Goal: Task Accomplishment & Management: Complete application form

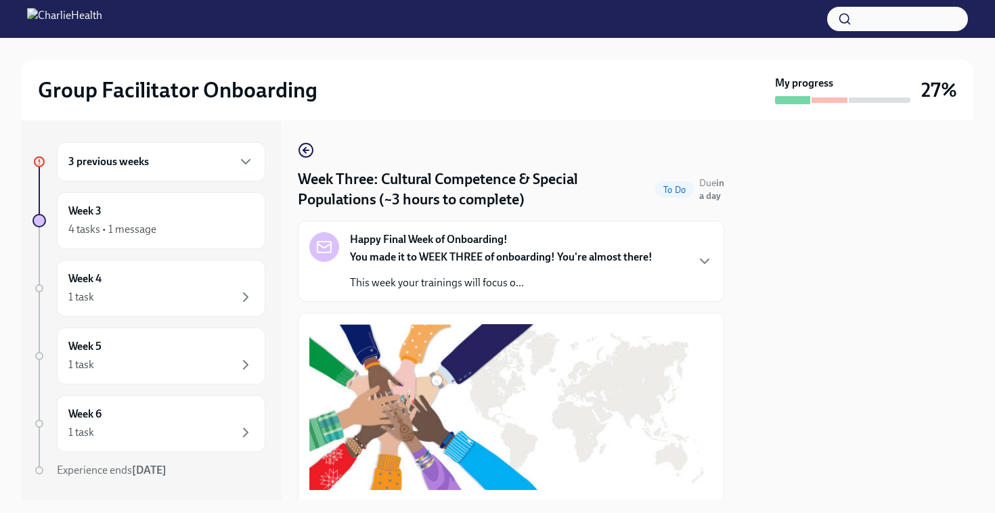
scroll to position [393, 0]
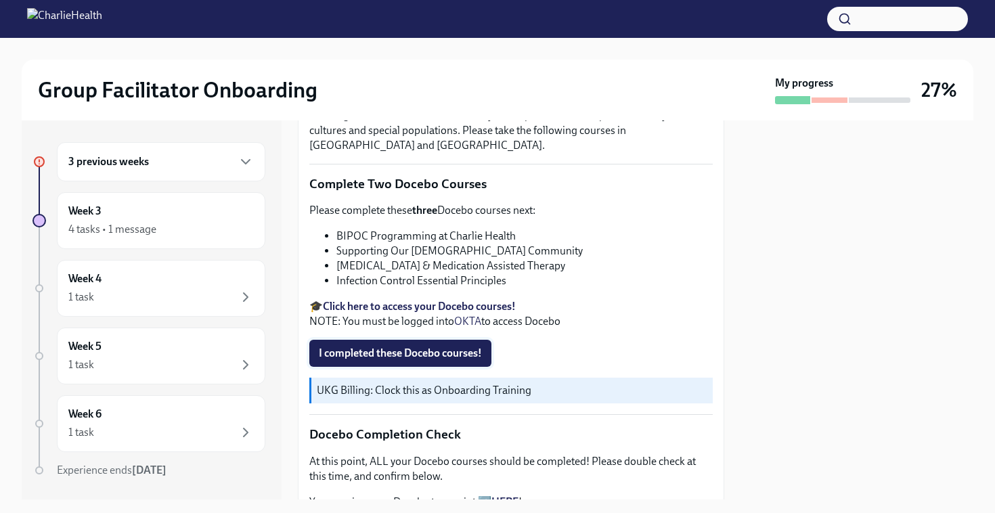
click at [388, 353] on span "I completed these Docebo courses!" at bounding box center [400, 354] width 163 height 14
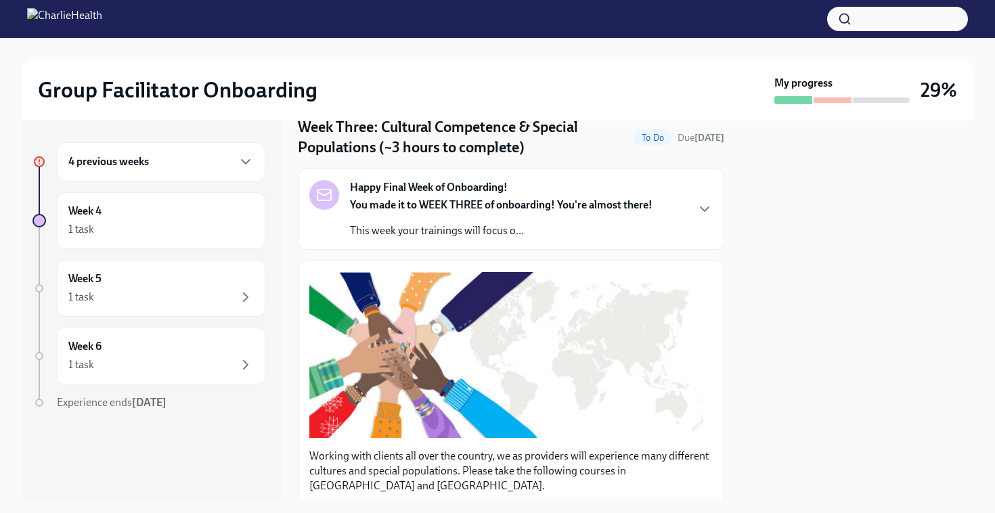
scroll to position [56, 0]
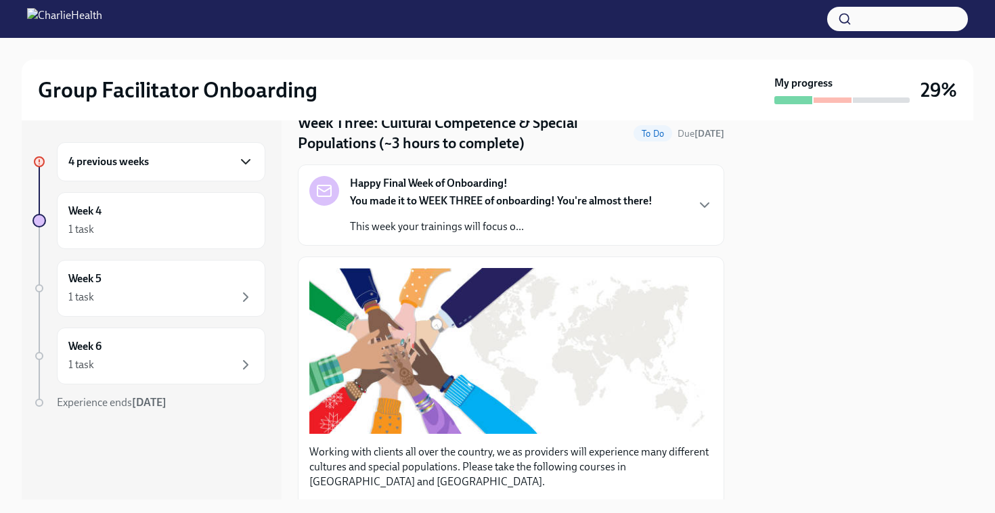
click at [246, 158] on icon "button" at bounding box center [246, 162] width 16 height 16
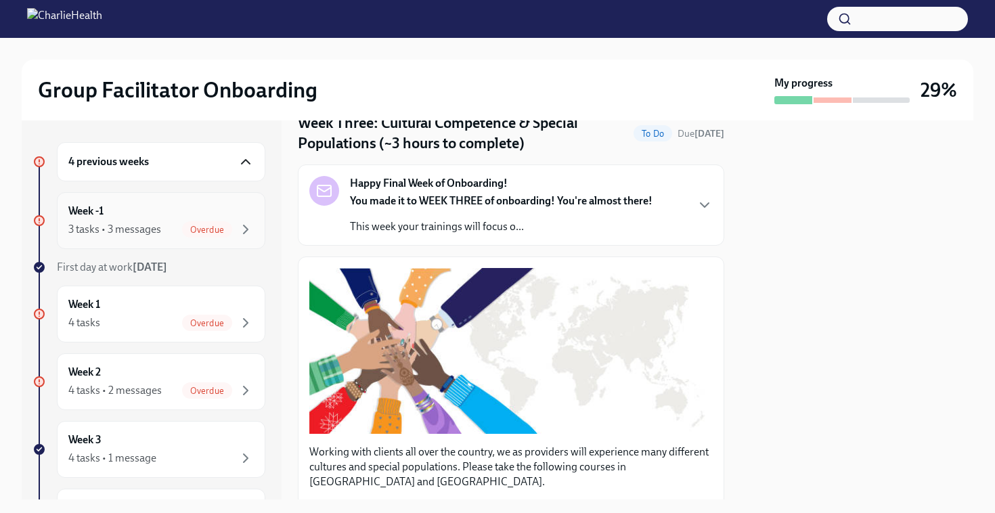
click at [194, 216] on div "Week -1 3 tasks • 3 messages Overdue" at bounding box center [161, 221] width 186 height 34
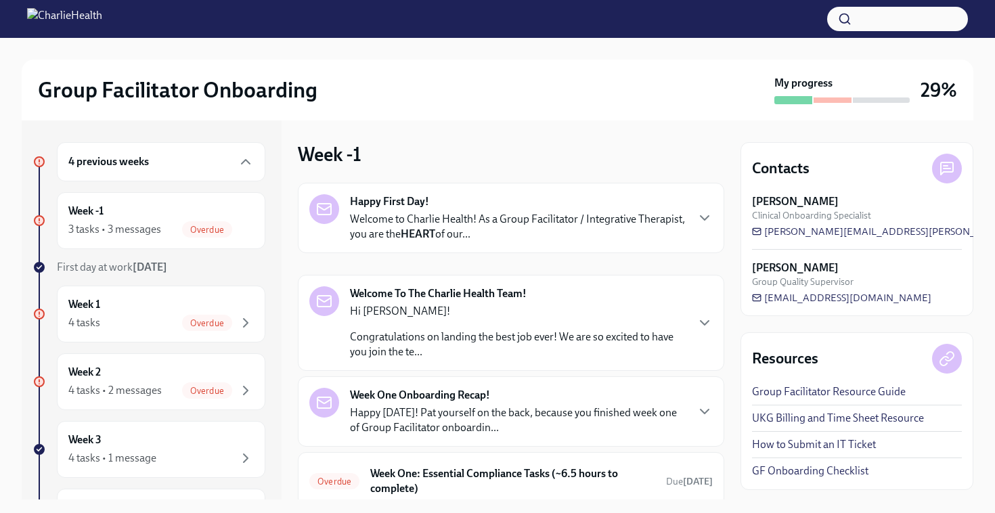
scroll to position [39, 0]
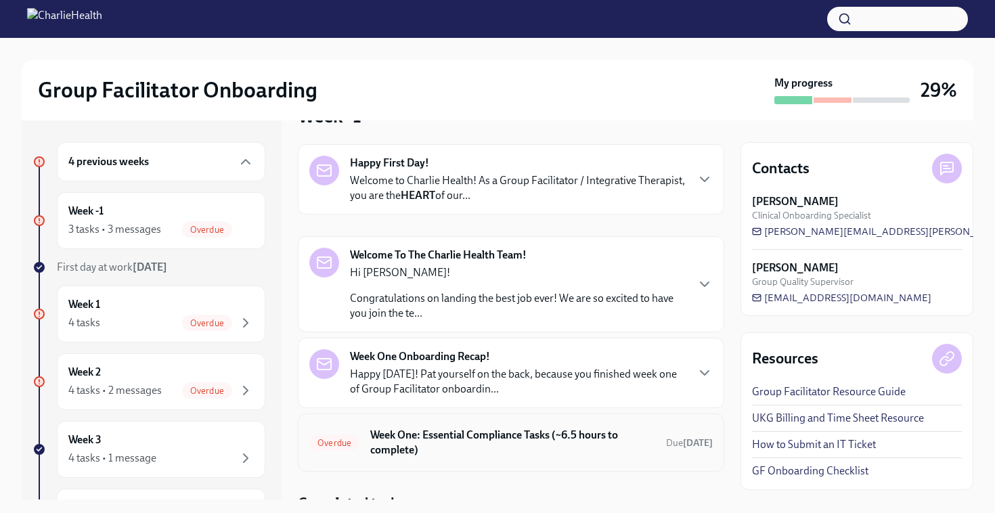
click at [542, 442] on h6 "Week One: Essential Compliance Tasks (~6.5 hours to complete)" at bounding box center [512, 443] width 285 height 30
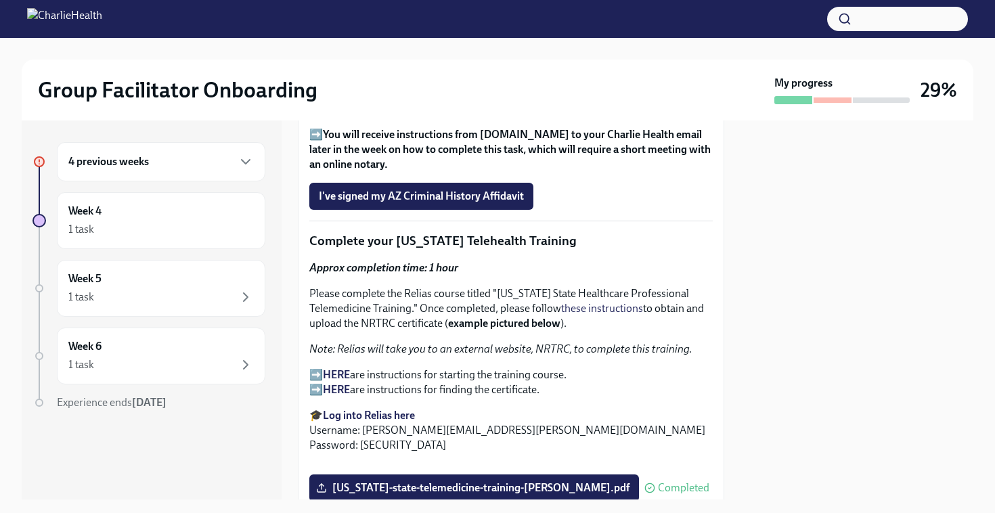
scroll to position [1898, 0]
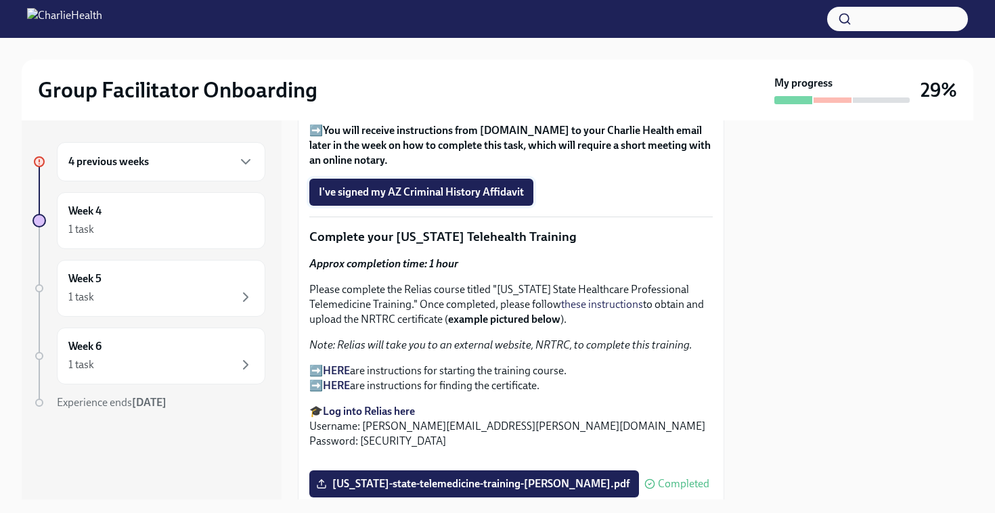
click at [470, 186] on span "I've signed my AZ Criminal History Affidavit" at bounding box center [421, 193] width 205 height 14
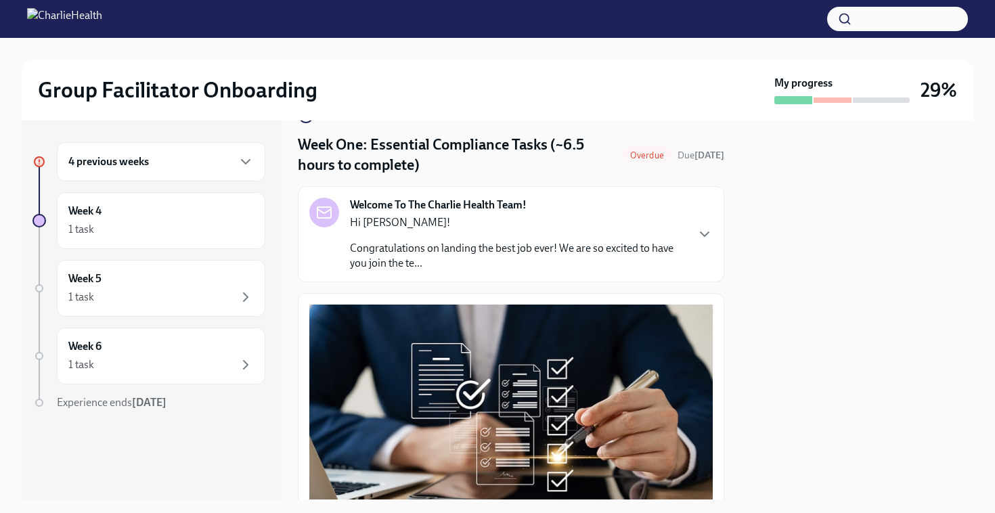
scroll to position [26, 0]
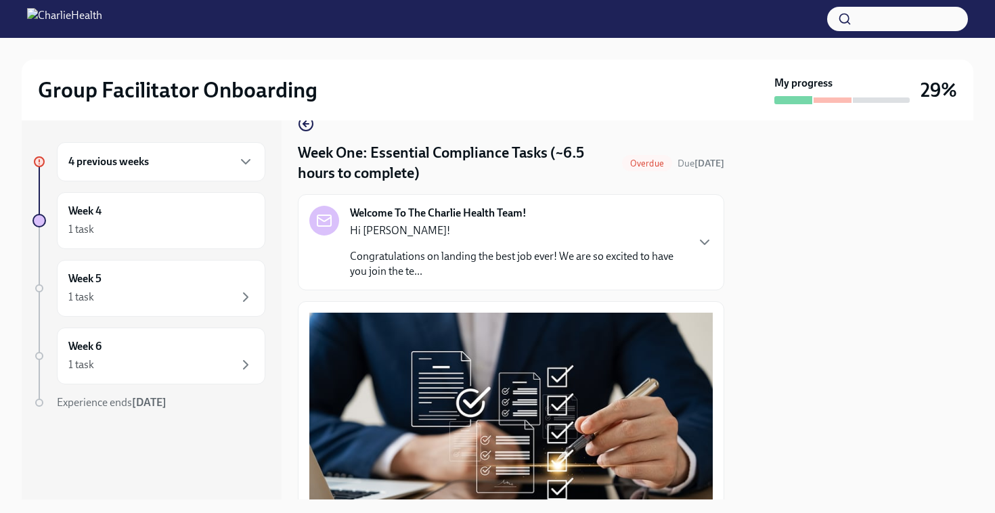
click at [422, 160] on h4 "Week One: Essential Compliance Tasks (~6.5 hours to complete)" at bounding box center [457, 163] width 319 height 41
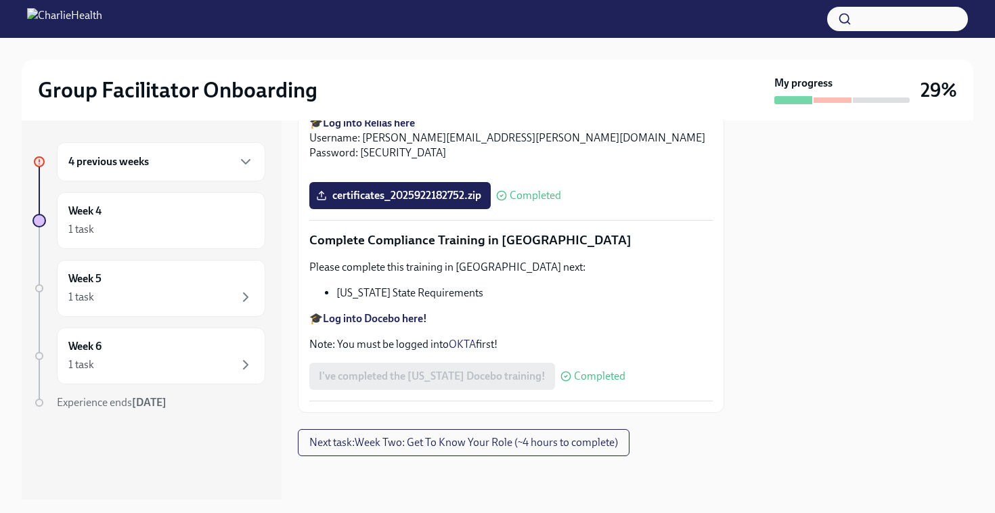
scroll to position [3001, 0]
click at [438, 448] on span "Next task : Week Two: Get To Know Your Role (~4 hours to complete)" at bounding box center [463, 443] width 309 height 14
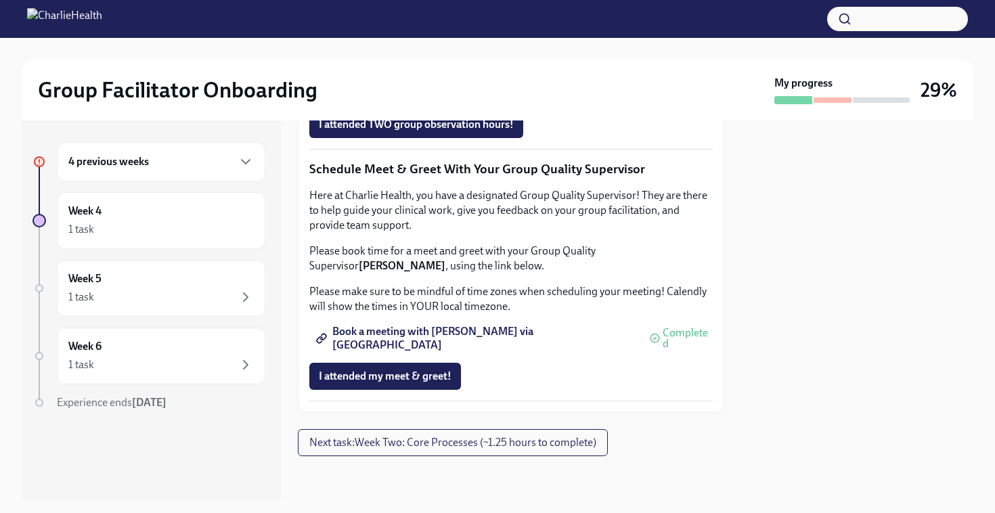
scroll to position [1342, 0]
click at [446, 446] on span "Next task : Week Two: Core Processes (~1.25 hours to complete)" at bounding box center [452, 443] width 287 height 14
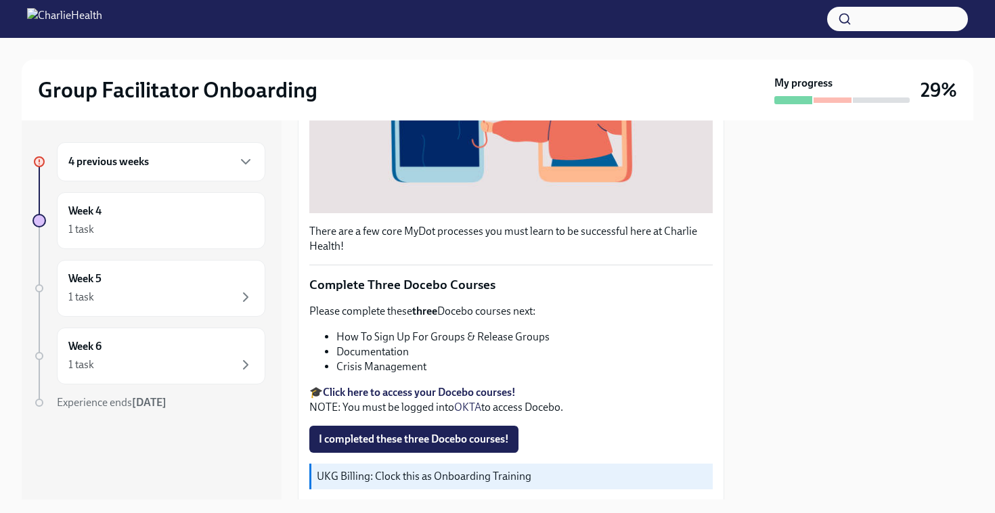
scroll to position [475, 0]
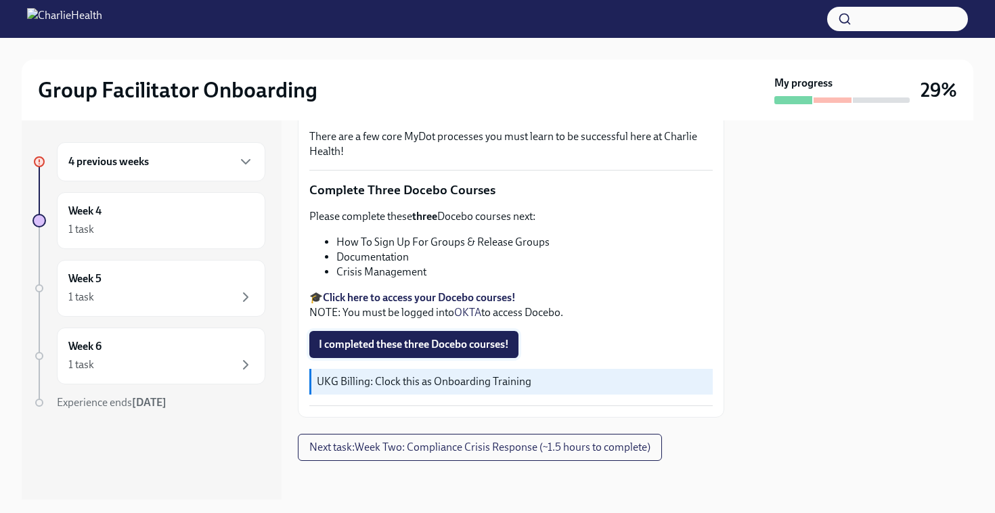
click at [441, 345] on span "I completed these three Docebo courses!" at bounding box center [414, 345] width 190 height 14
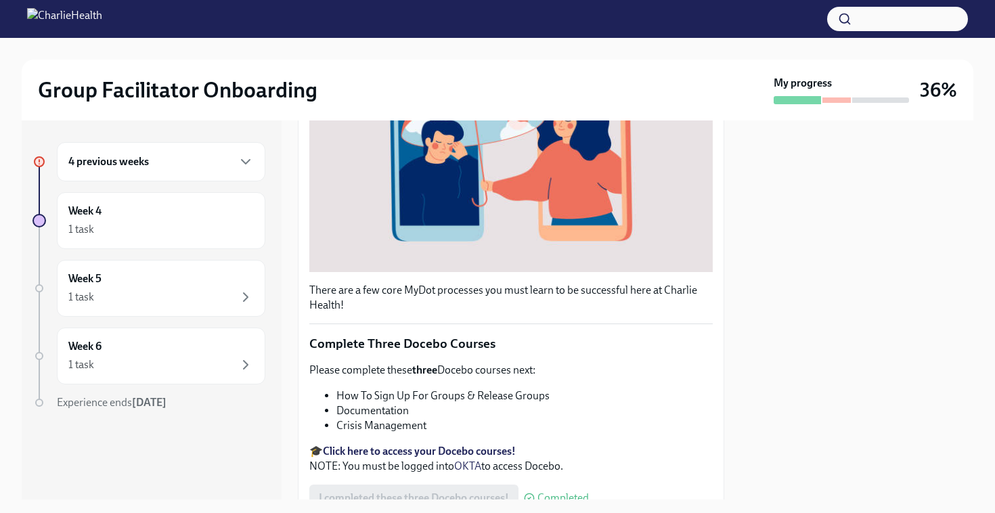
scroll to position [480, 0]
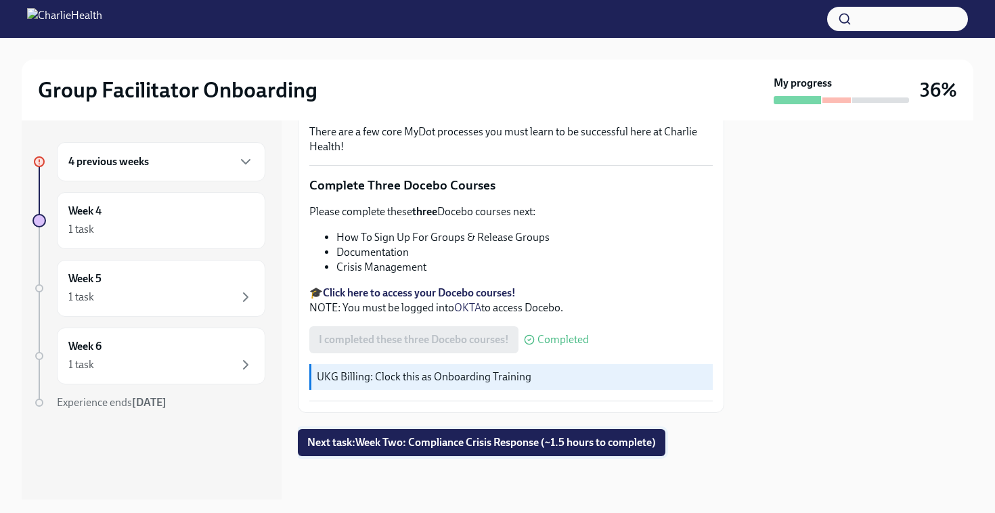
click at [437, 443] on span "Next task : Week Two: Compliance Crisis Response (~1.5 hours to complete)" at bounding box center [481, 443] width 349 height 14
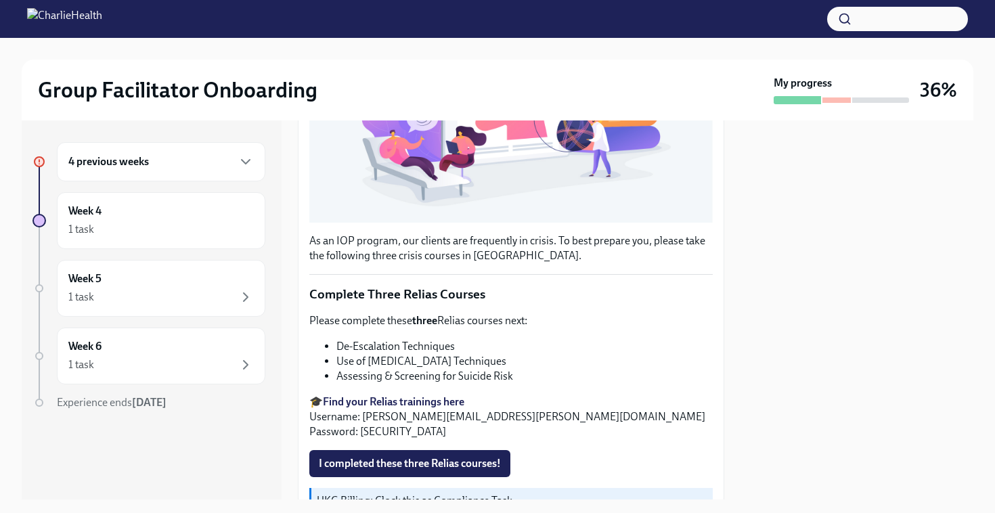
scroll to position [469, 0]
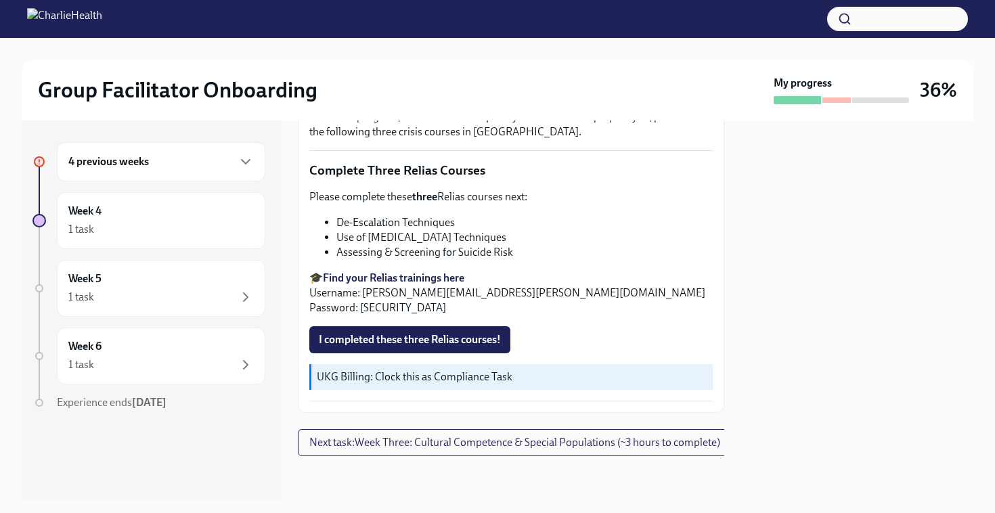
click at [431, 274] on strong "Find your Relias trainings here" at bounding box center [394, 278] width 142 height 13
